Goal: Task Accomplishment & Management: Manage account settings

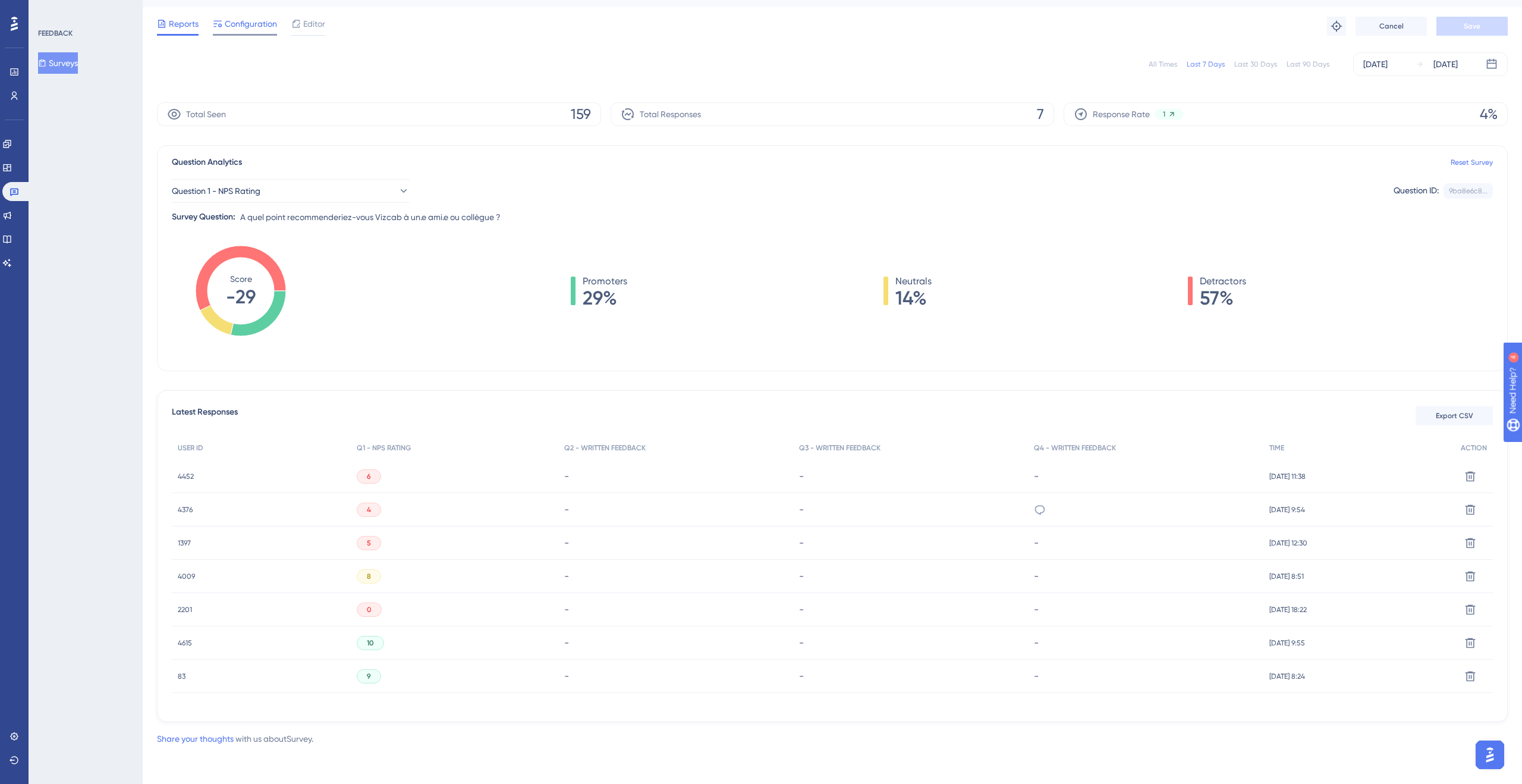
click at [249, 19] on span "Configuration" at bounding box center [250, 24] width 52 height 15
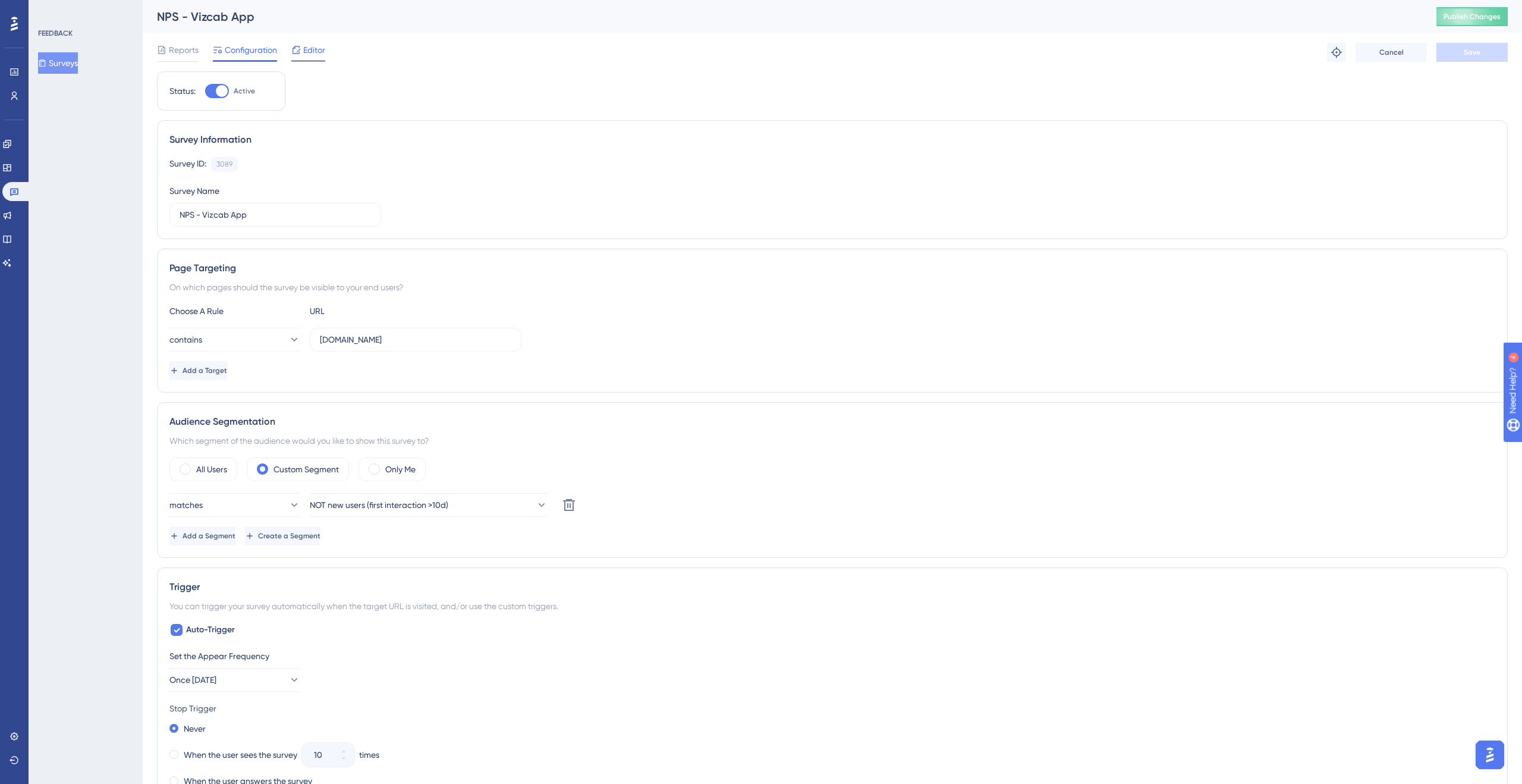
click at [305, 46] on span "Editor" at bounding box center [314, 50] width 22 height 15
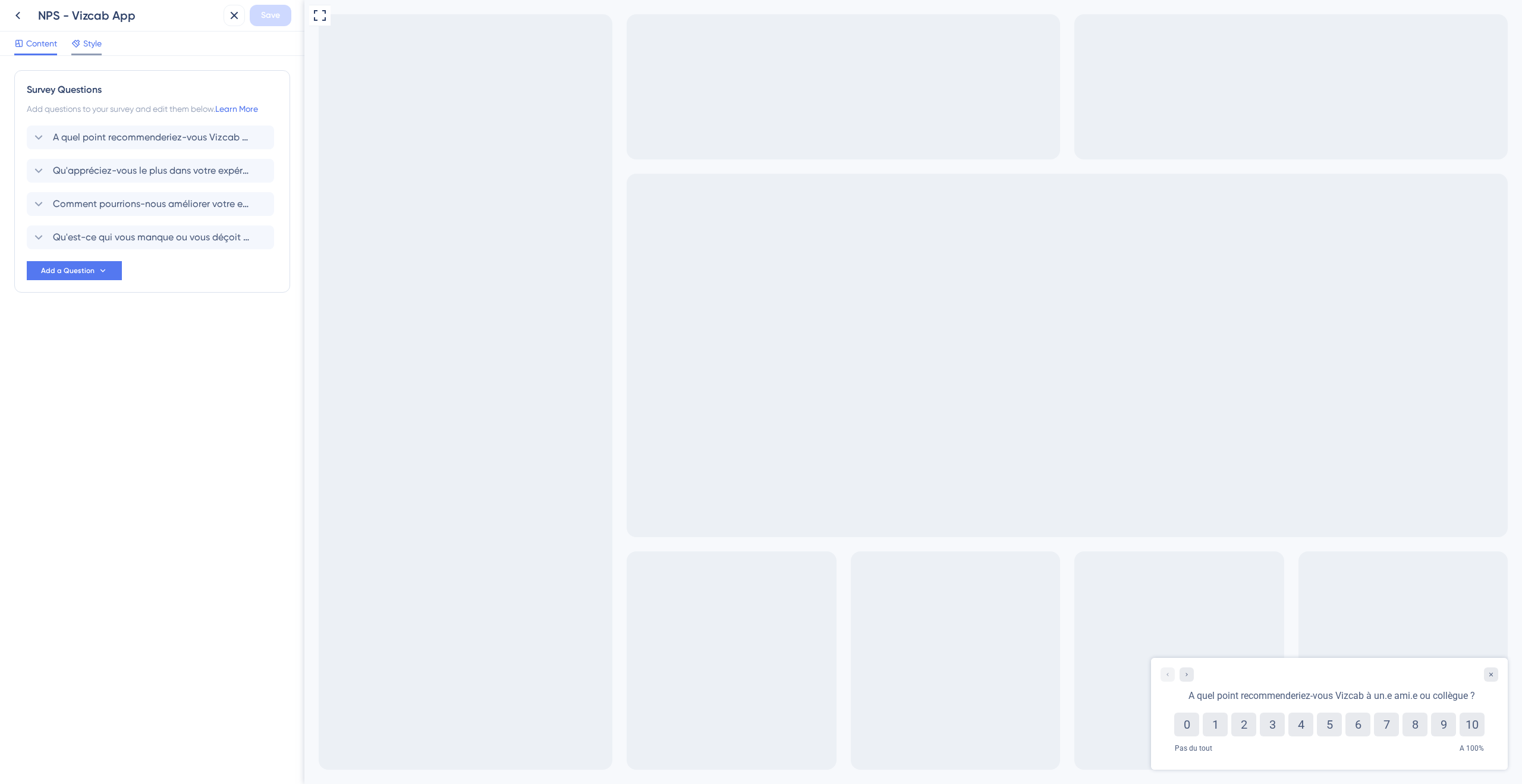
click at [85, 45] on span "Style" at bounding box center [92, 43] width 19 height 15
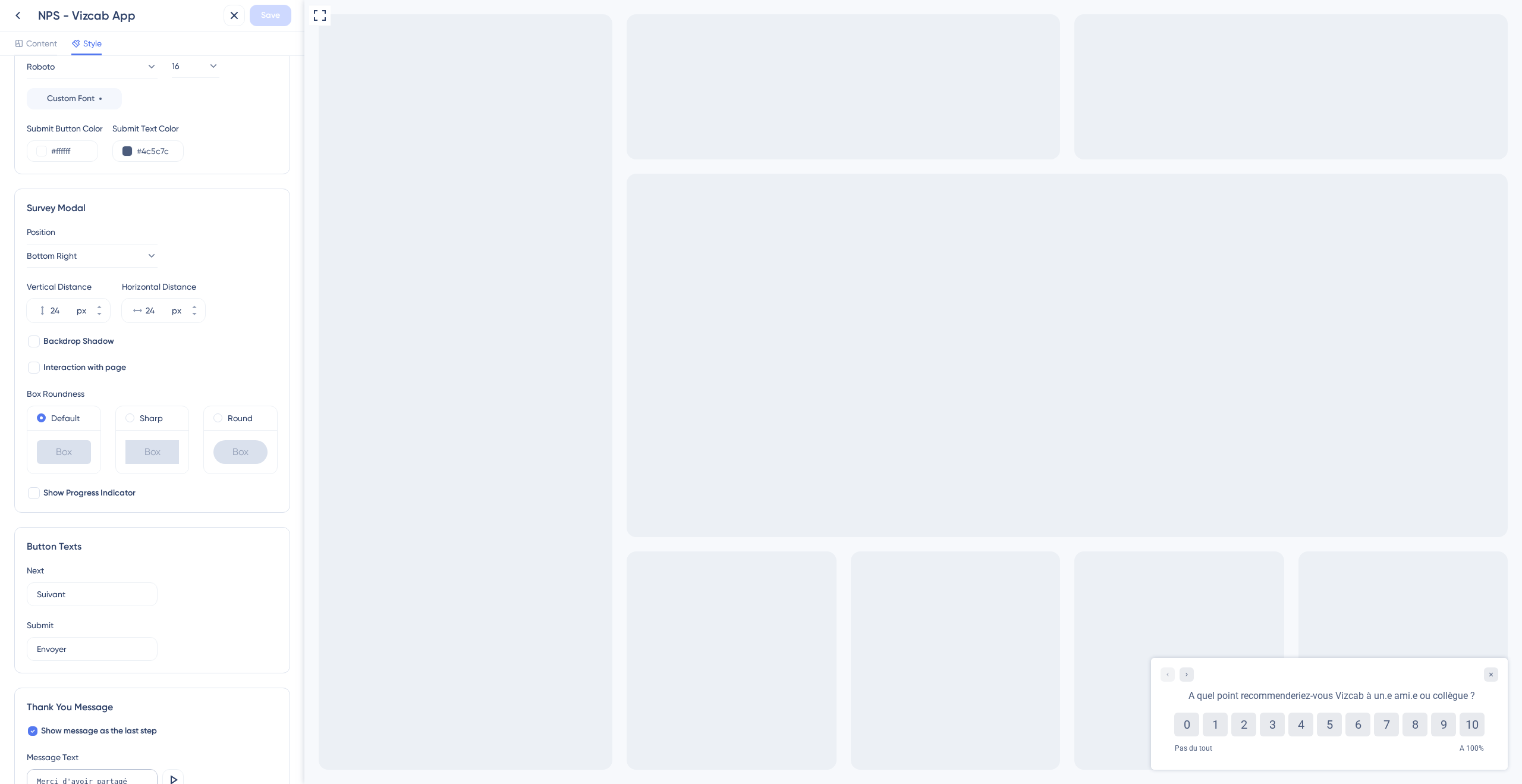
scroll to position [260, 0]
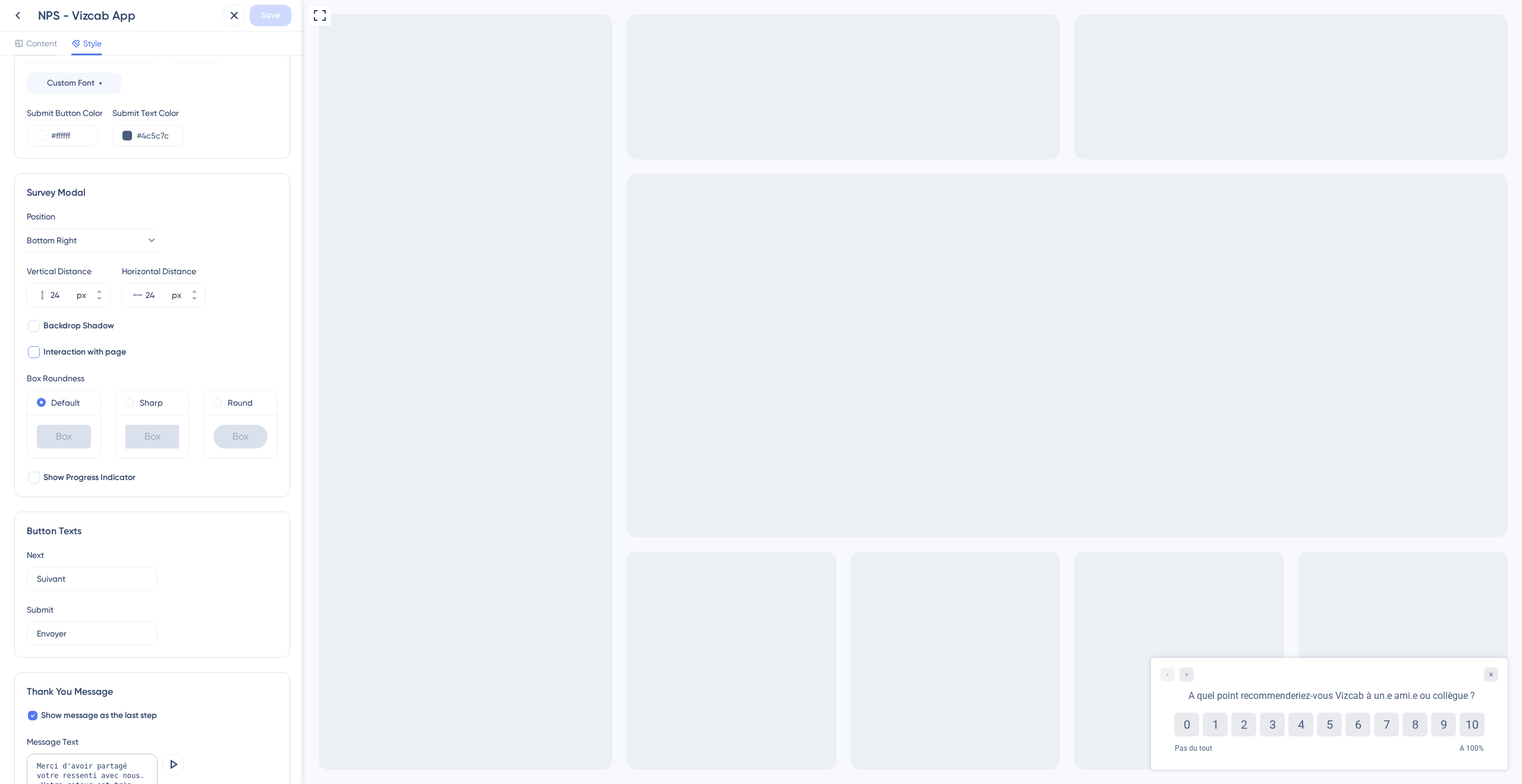
click at [37, 349] on div at bounding box center [33, 352] width 12 height 12
checkbox input "true"
click at [274, 17] on span "Save" at bounding box center [270, 15] width 19 height 15
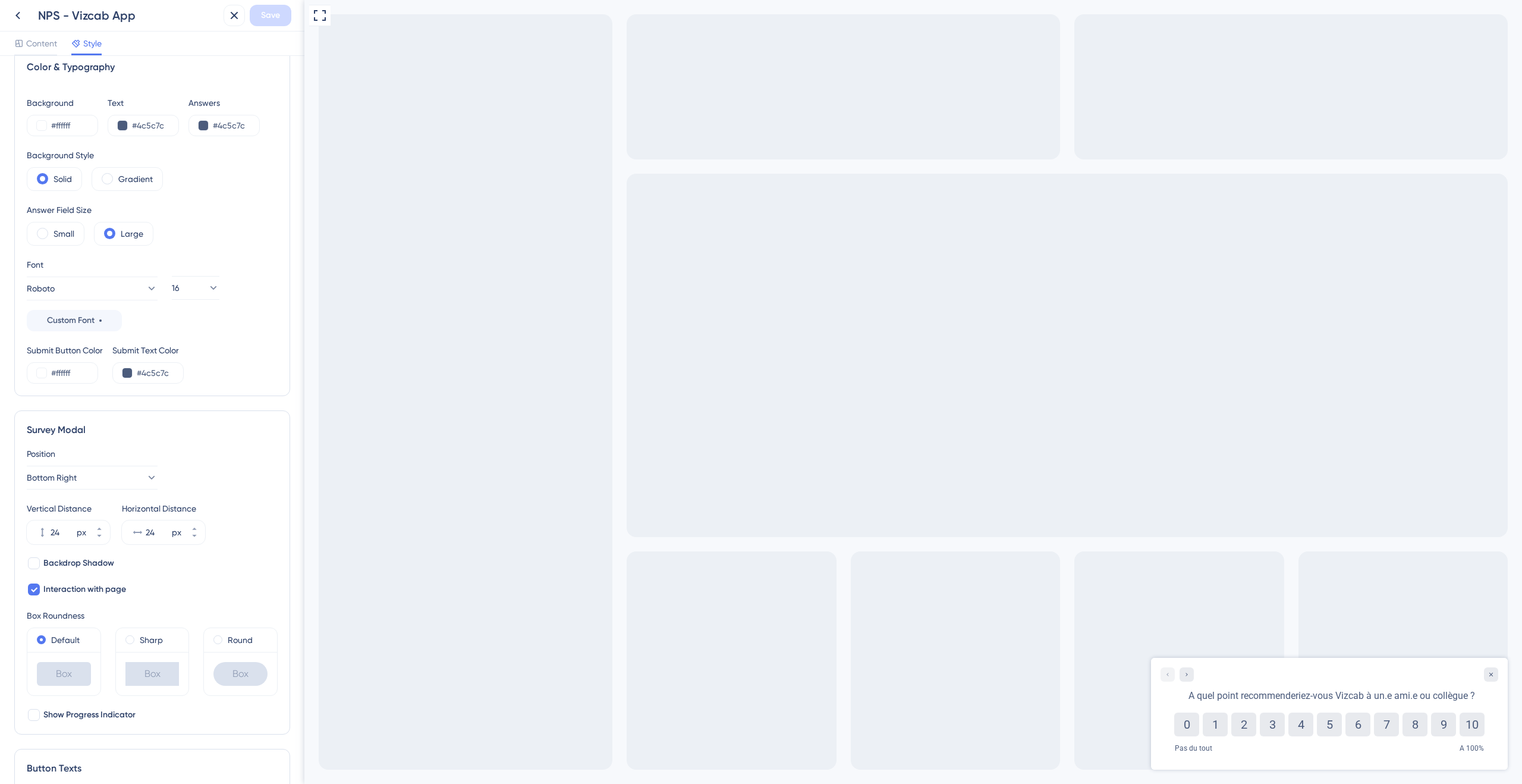
scroll to position [0, 0]
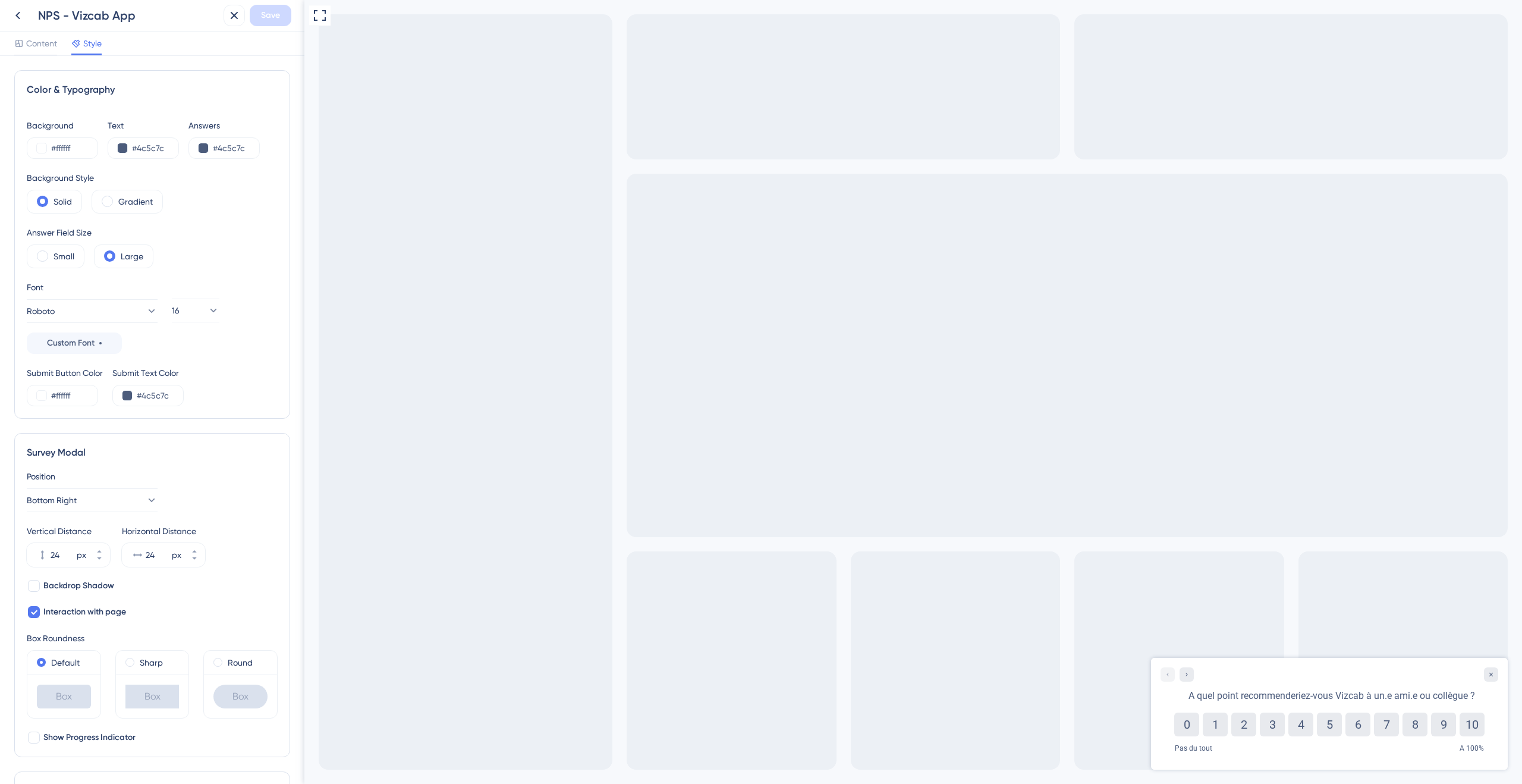
click at [936, 580] on div "Full Screen Preview" at bounding box center [913, 392] width 1218 height 784
click at [1184, 676] on icon "Go to Question 2" at bounding box center [1186, 673] width 7 height 7
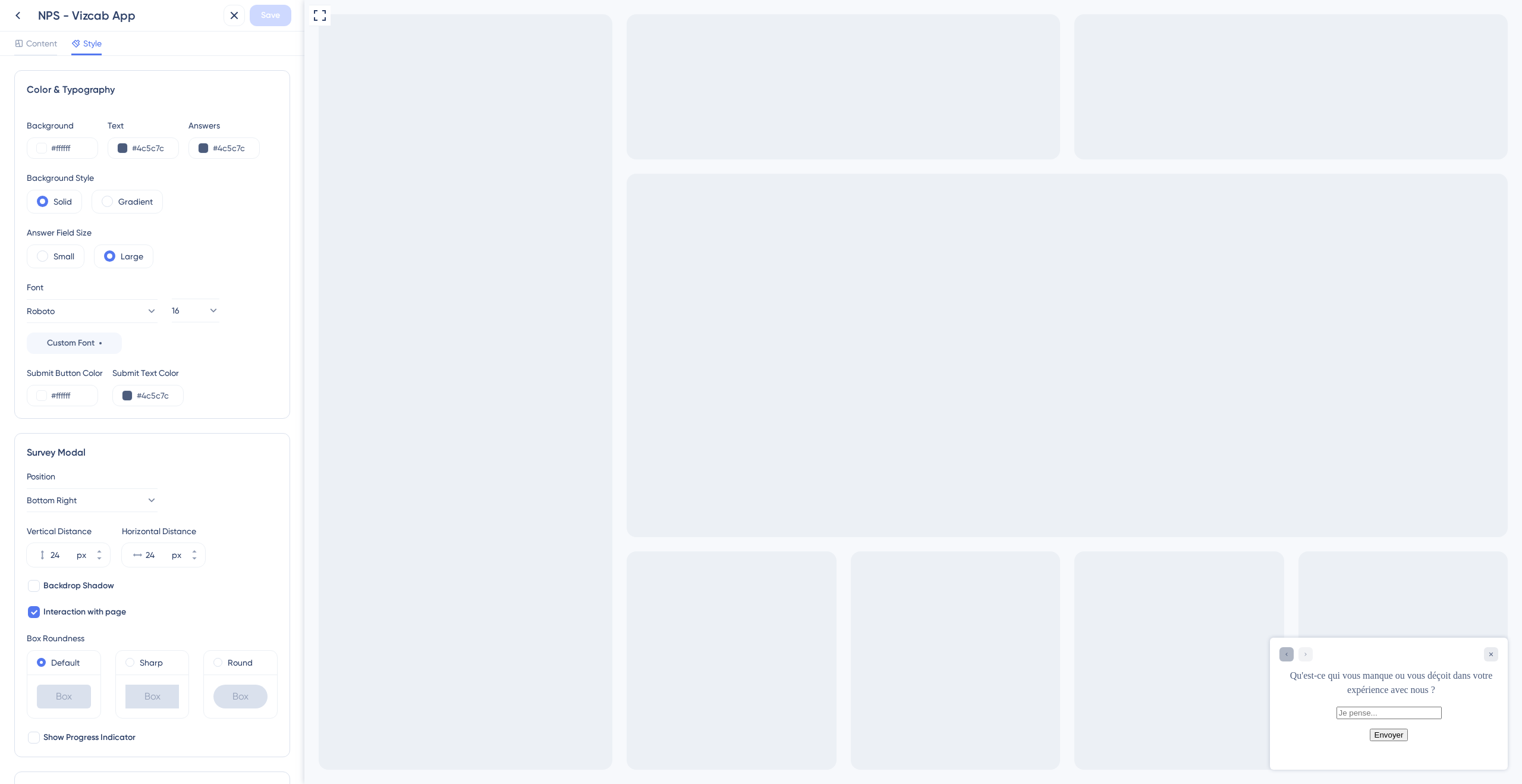
click at [1287, 656] on icon "Go to Question 3" at bounding box center [1286, 653] width 7 height 7
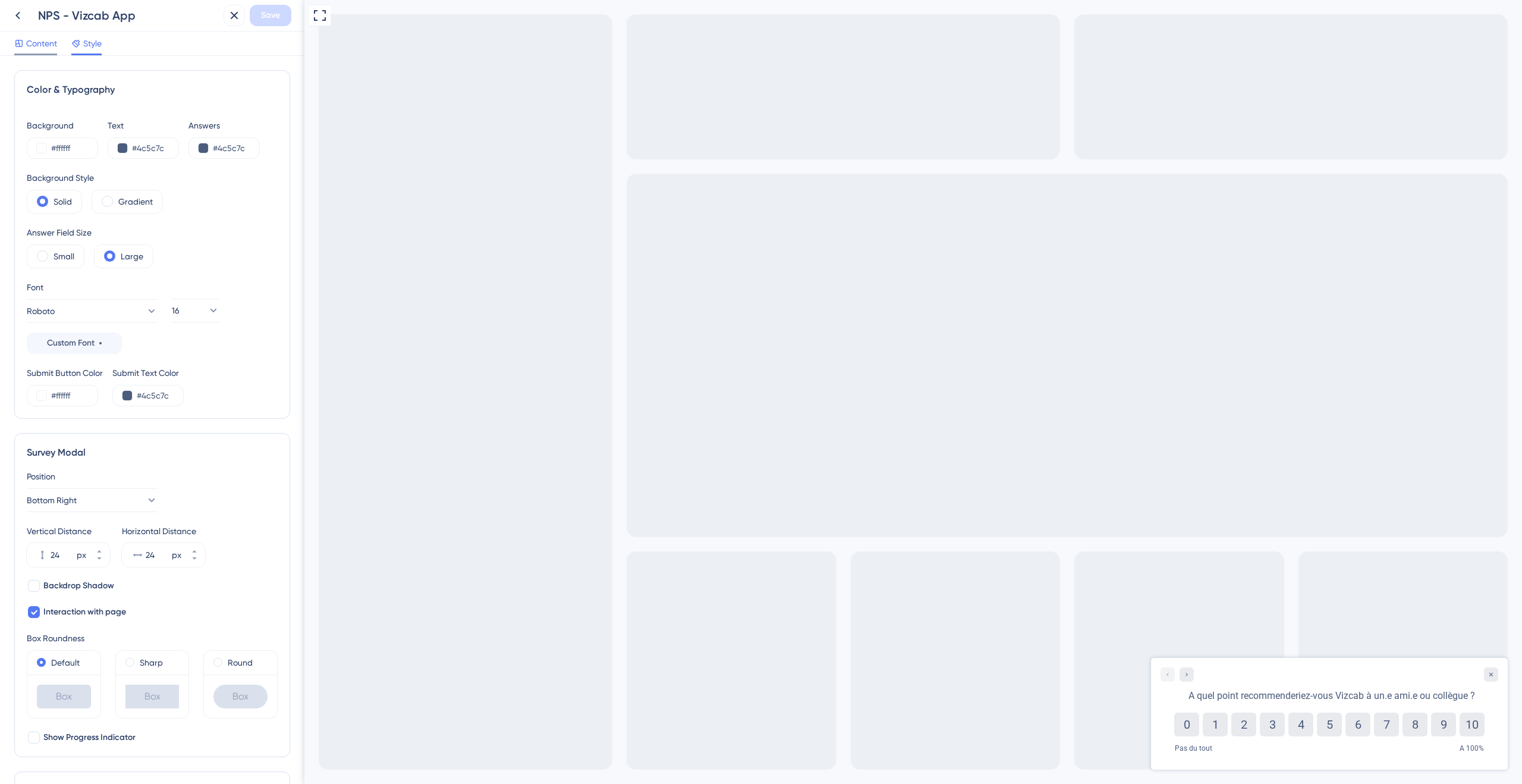
click at [46, 44] on span "Content" at bounding box center [42, 43] width 31 height 15
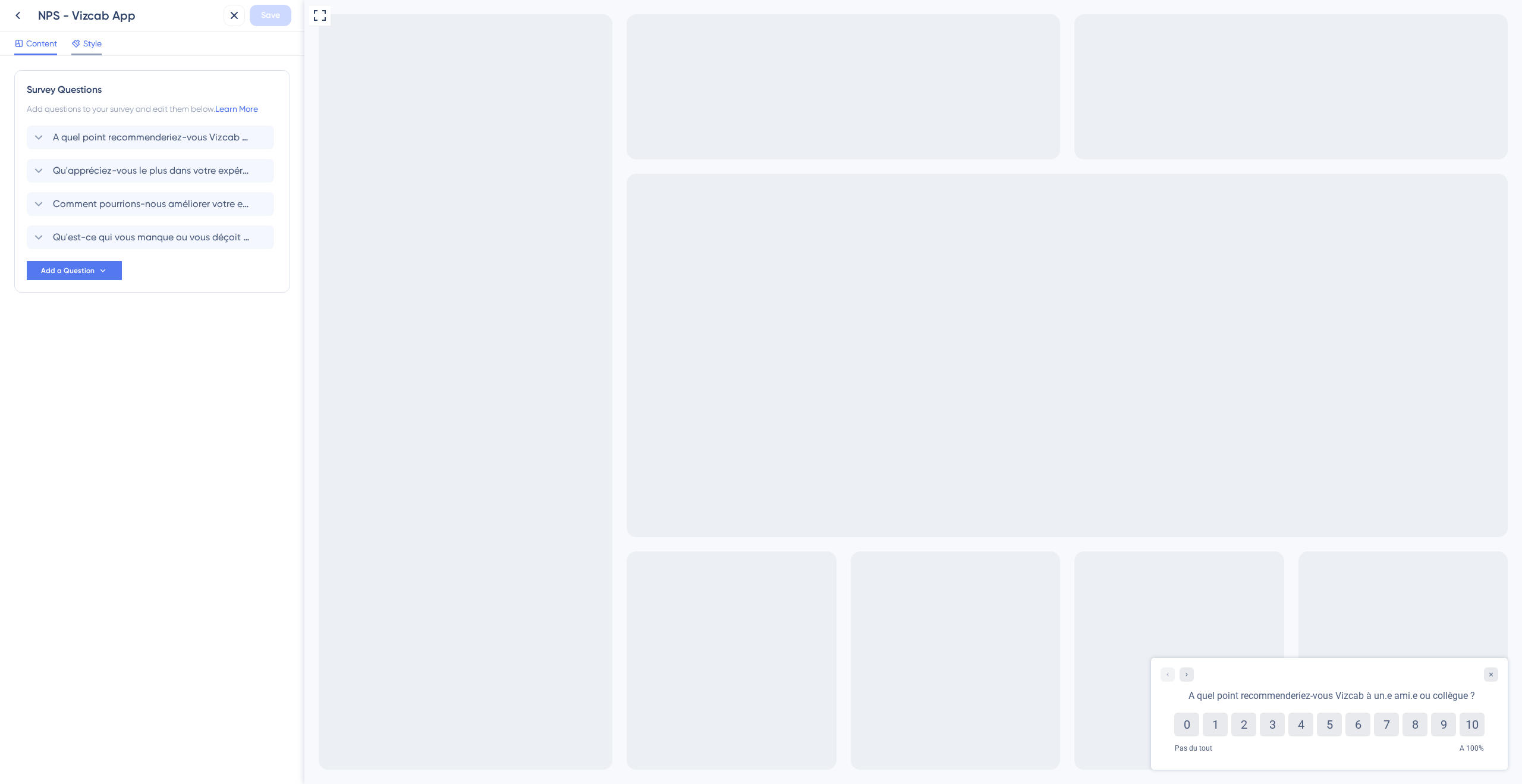
click at [89, 41] on span "Style" at bounding box center [92, 43] width 19 height 15
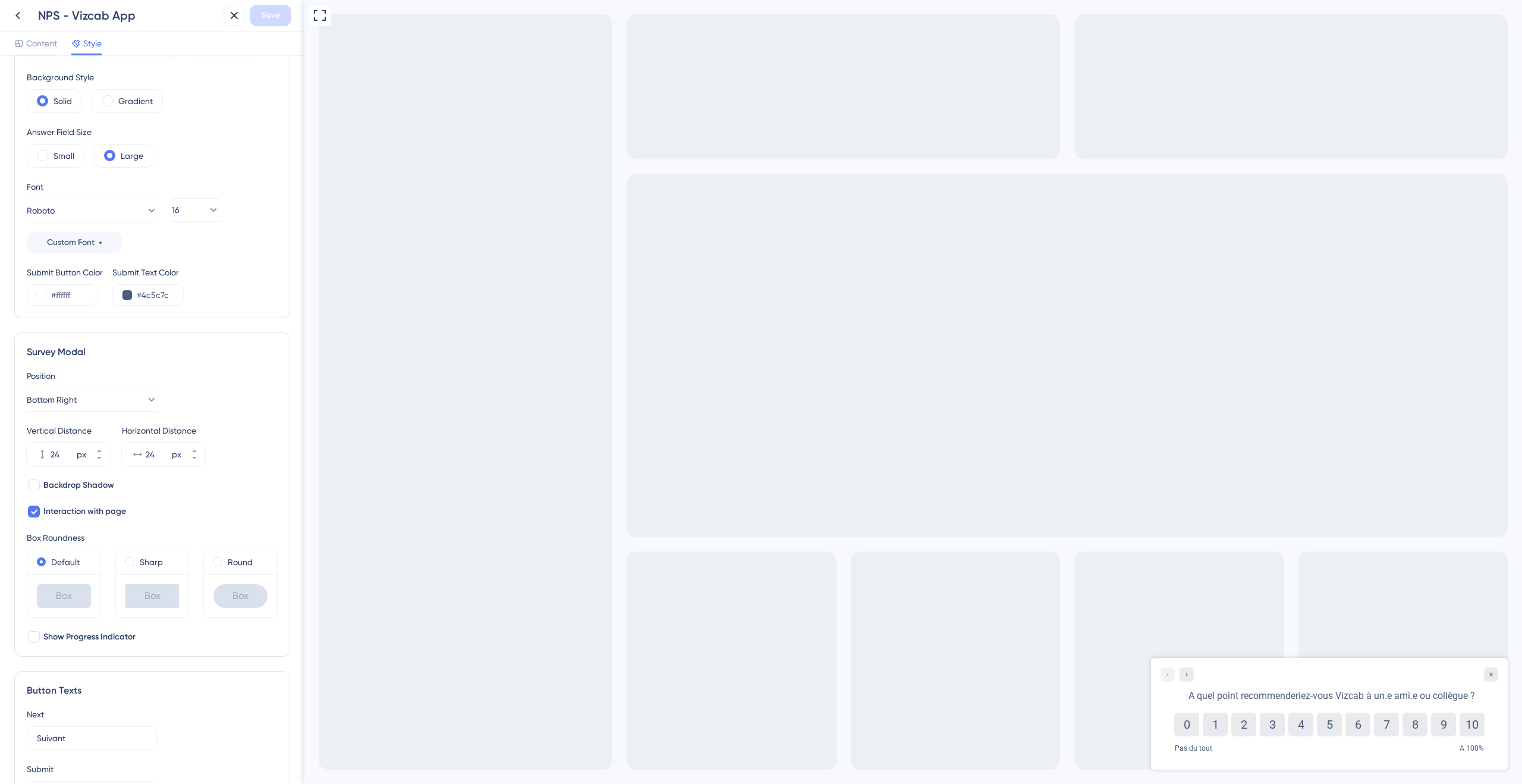
scroll to position [105, 0]
click at [35, 504] on icon at bounding box center [33, 506] width 7 height 10
click at [35, 504] on div at bounding box center [33, 506] width 12 height 12
checkbox input "true"
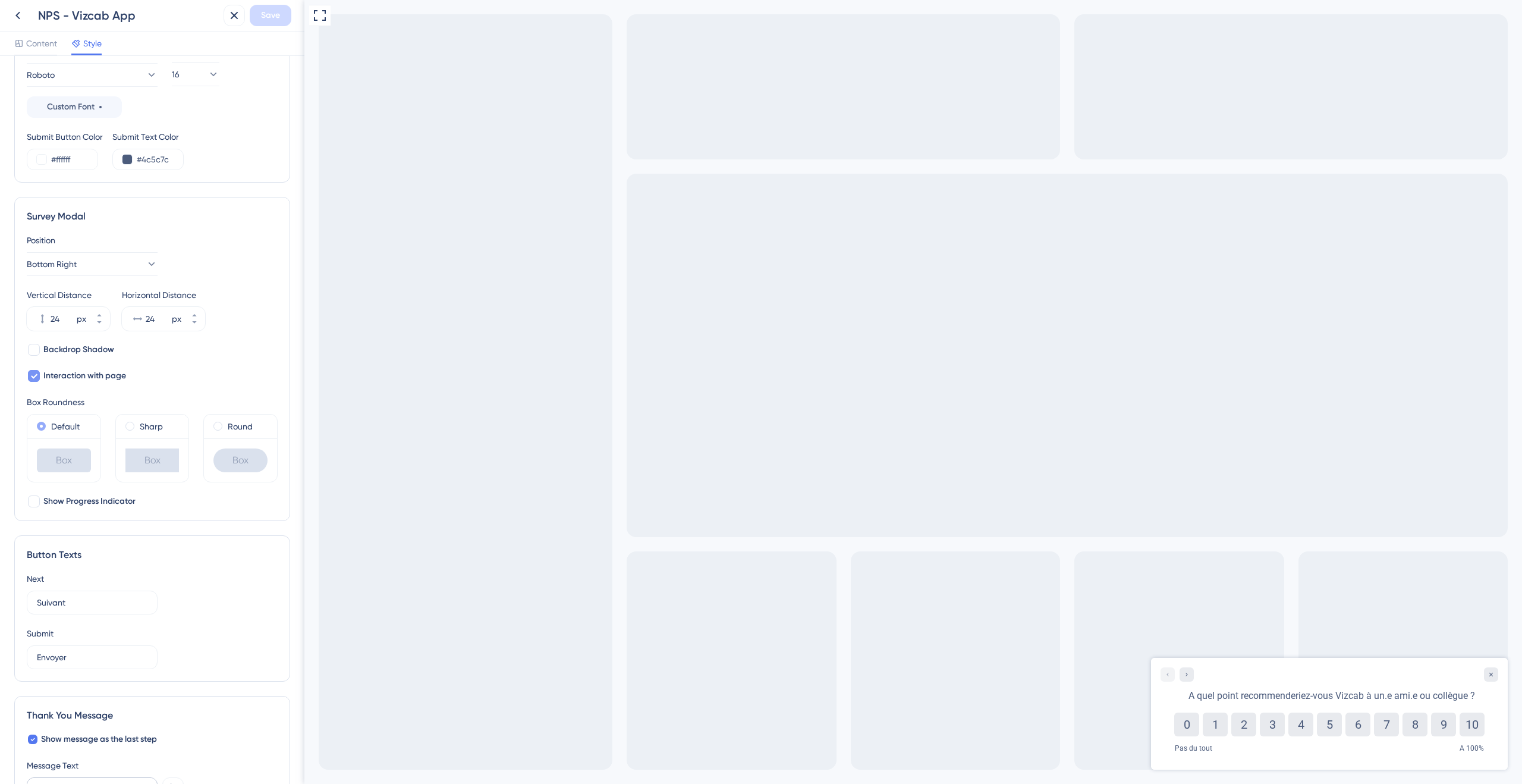
scroll to position [311, 0]
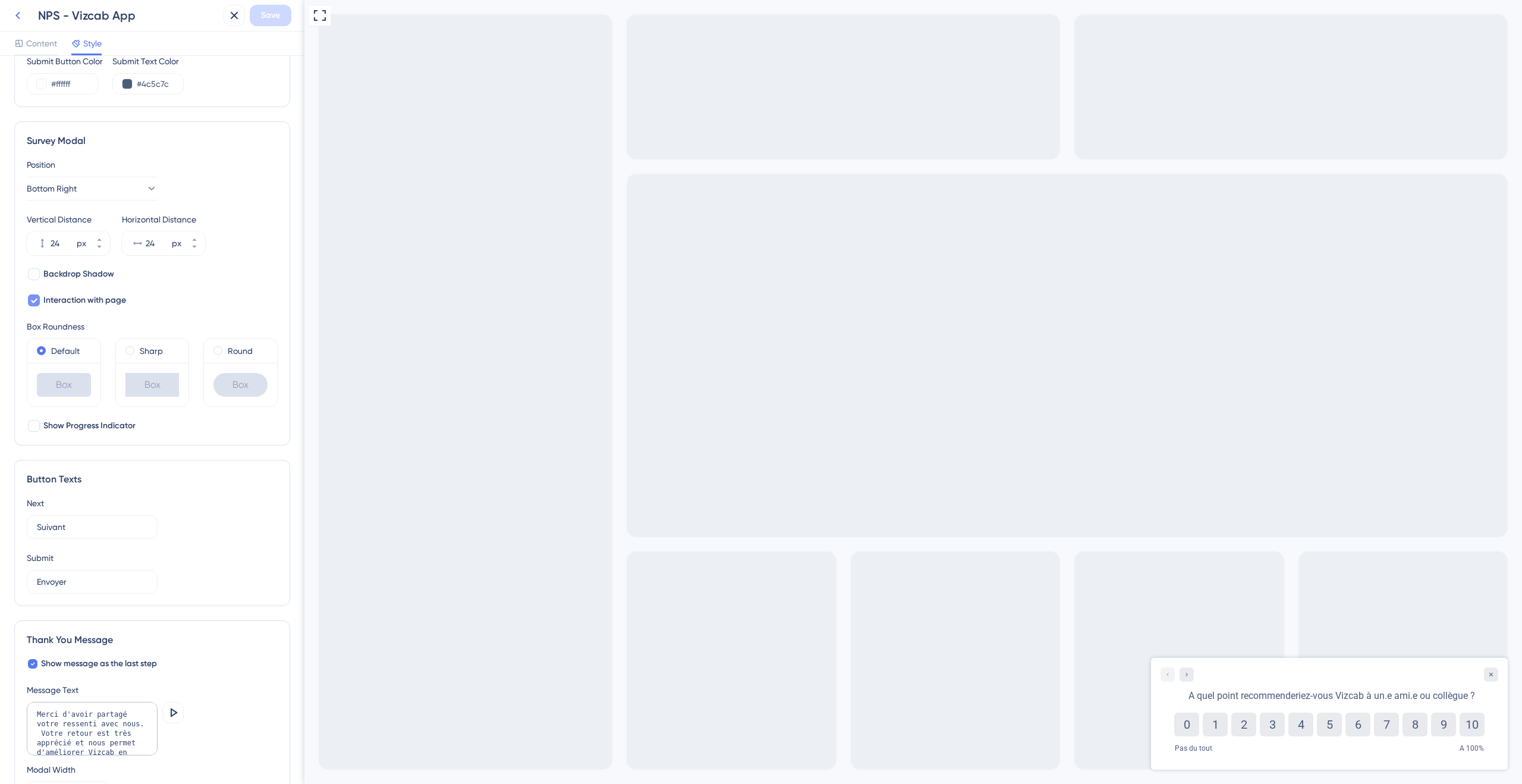
click at [18, 17] on icon at bounding box center [18, 16] width 5 height 8
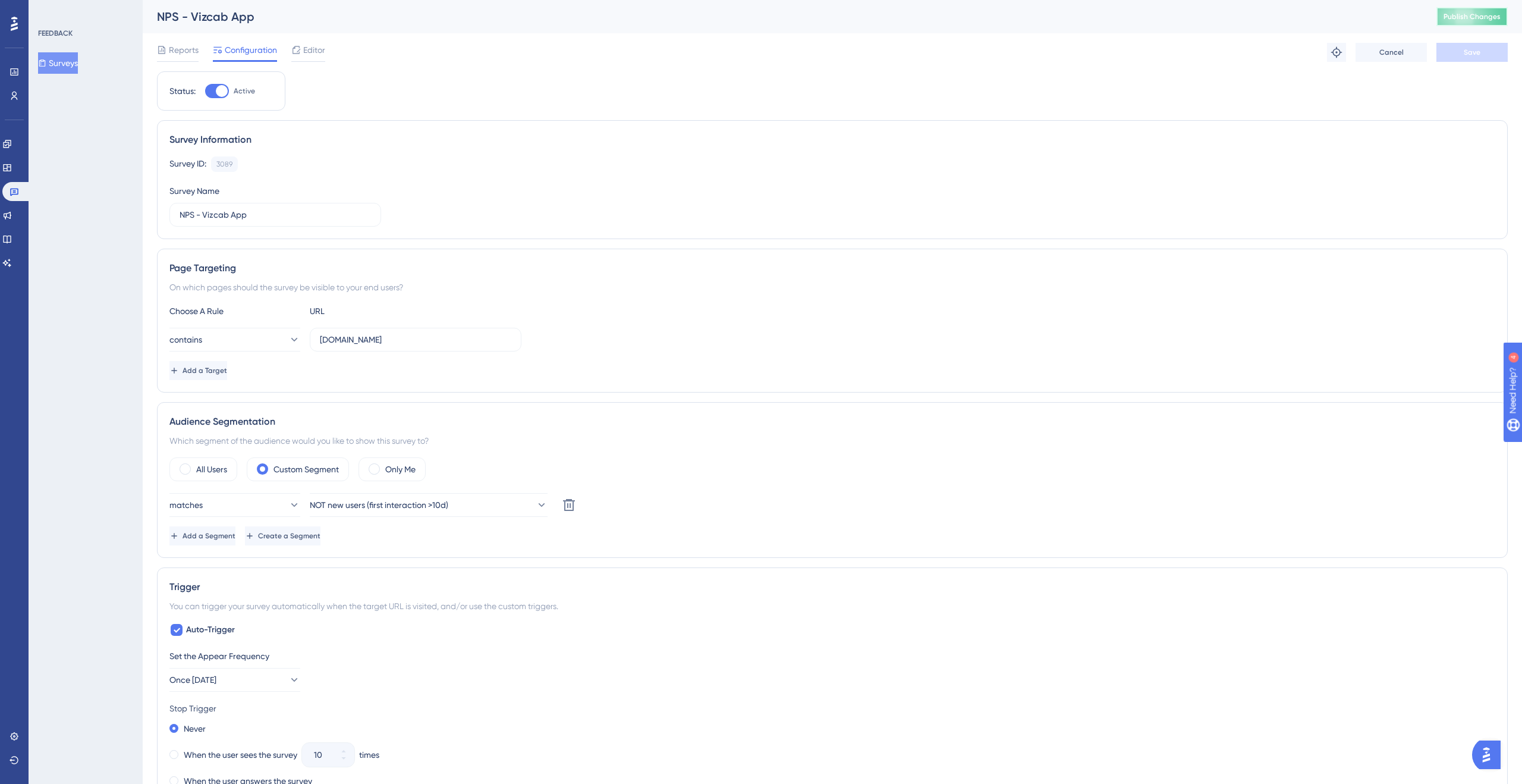
click at [1484, 15] on span "Publish Changes" at bounding box center [1472, 17] width 57 height 10
click at [169, 56] on span "Reports" at bounding box center [184, 50] width 29 height 15
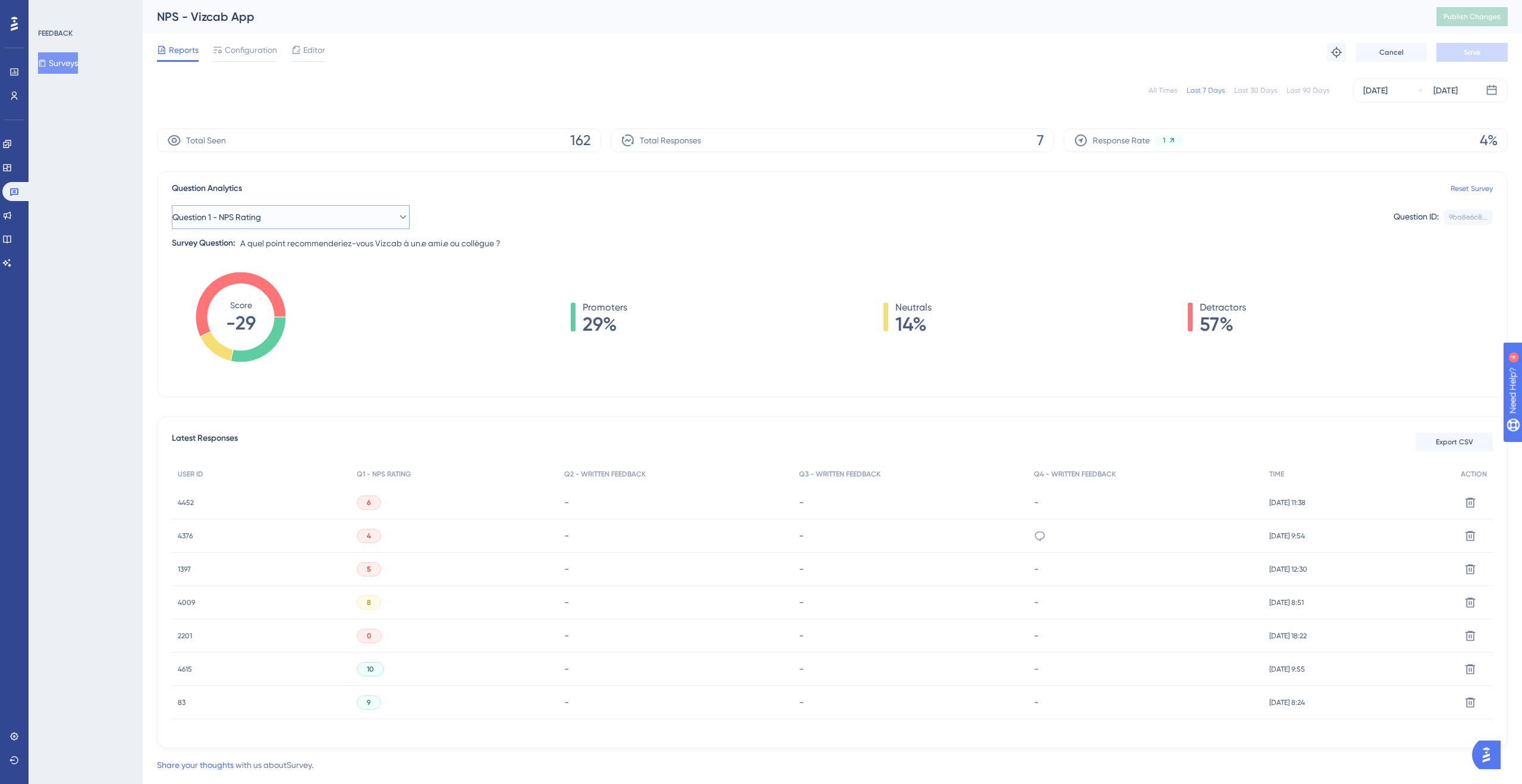
click at [383, 212] on button "Question 1 - NPS Rating" at bounding box center [290, 217] width 237 height 24
click at [291, 308] on span "Question 2 - Written Feedback" at bounding box center [237, 313] width 116 height 15
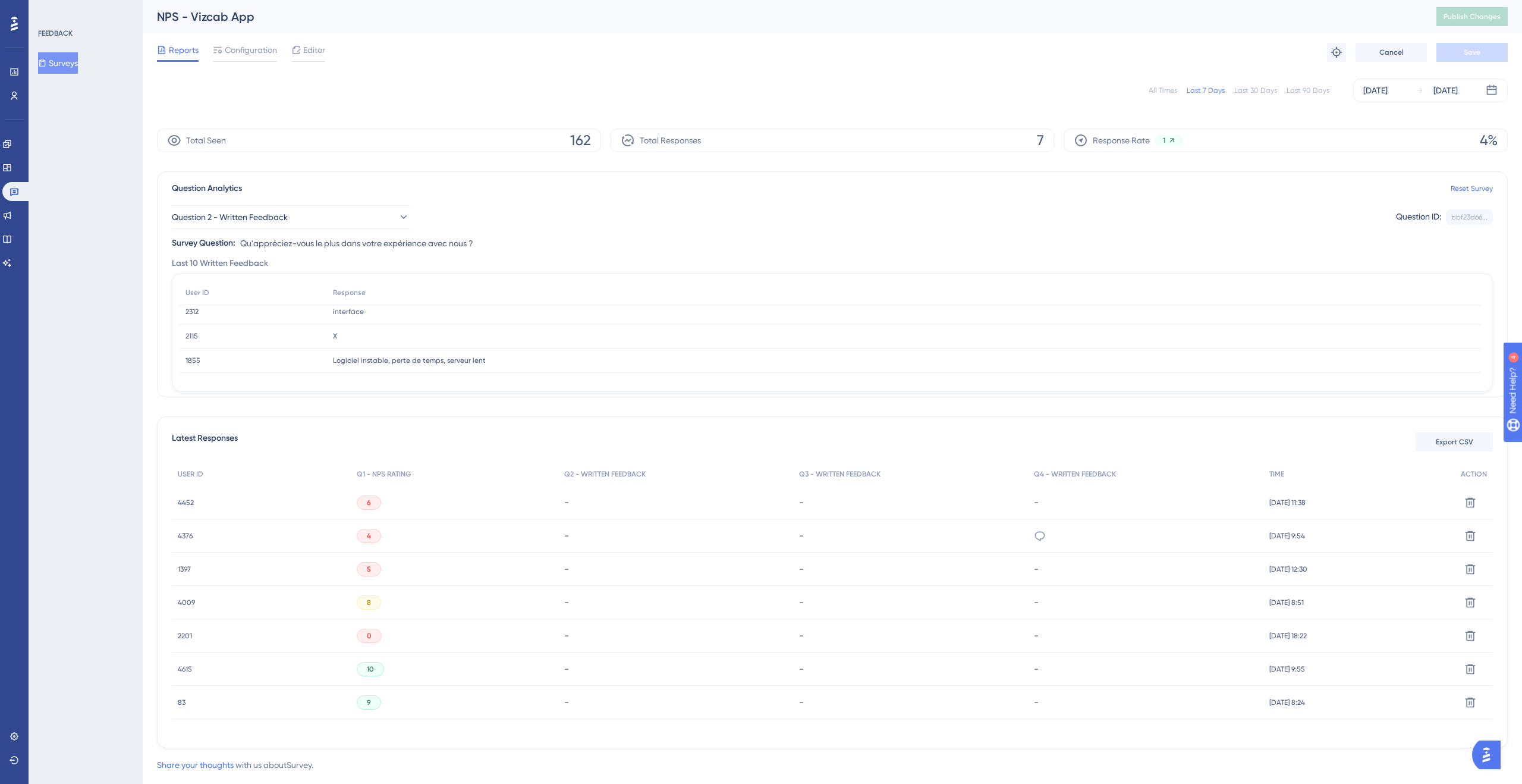
scroll to position [178, 0]
click at [190, 359] on span "1855" at bounding box center [192, 358] width 15 height 10
click at [364, 355] on span "Logiciel instable, perte de temps, serveur lent" at bounding box center [409, 358] width 153 height 10
